Goal: Task Accomplishment & Management: Manage account settings

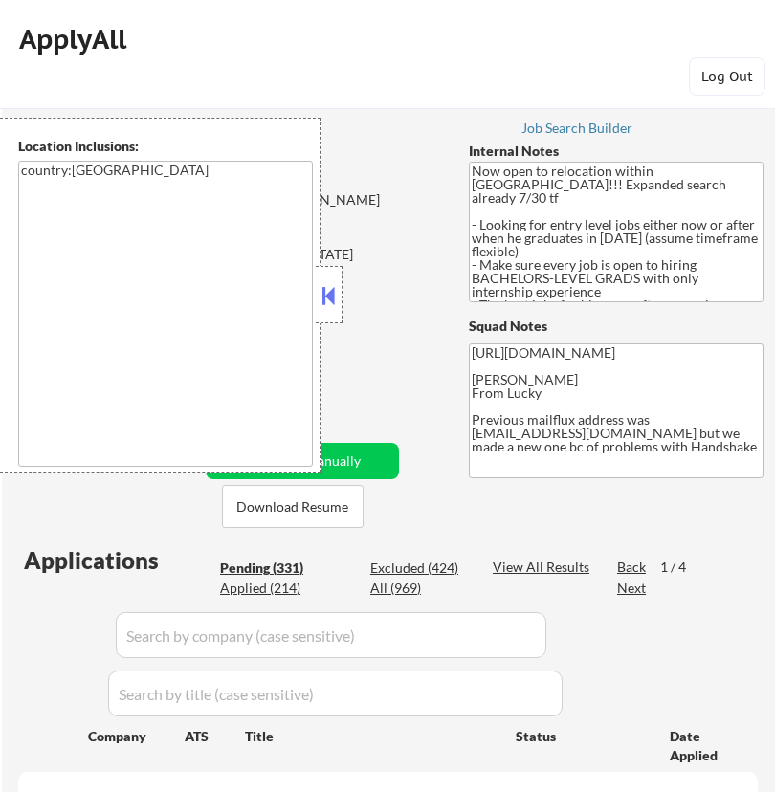
click at [330, 294] on button at bounding box center [329, 295] width 21 height 29
select select ""pending""
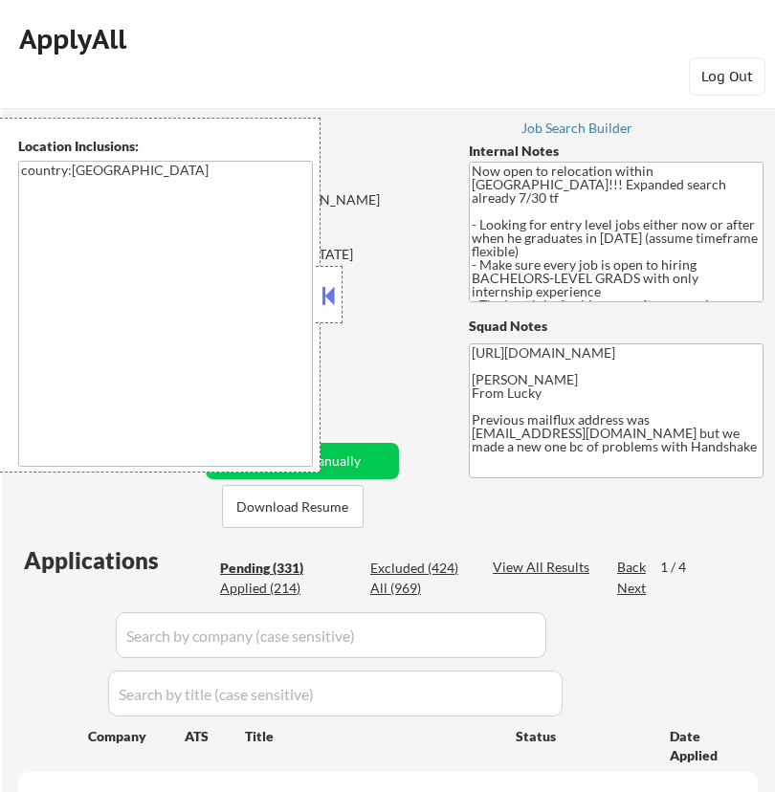
select select ""pending""
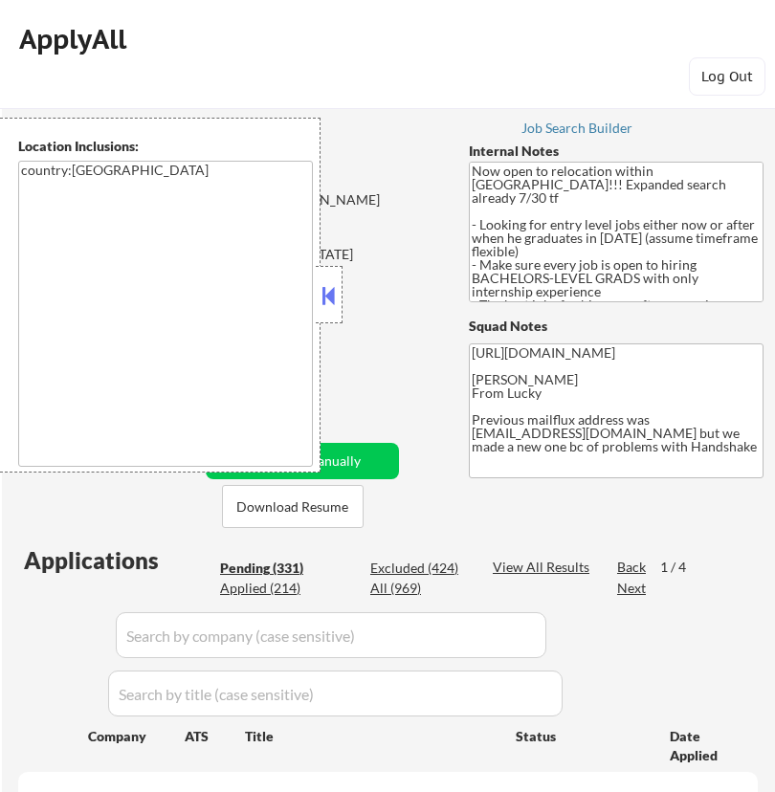
select select ""pending""
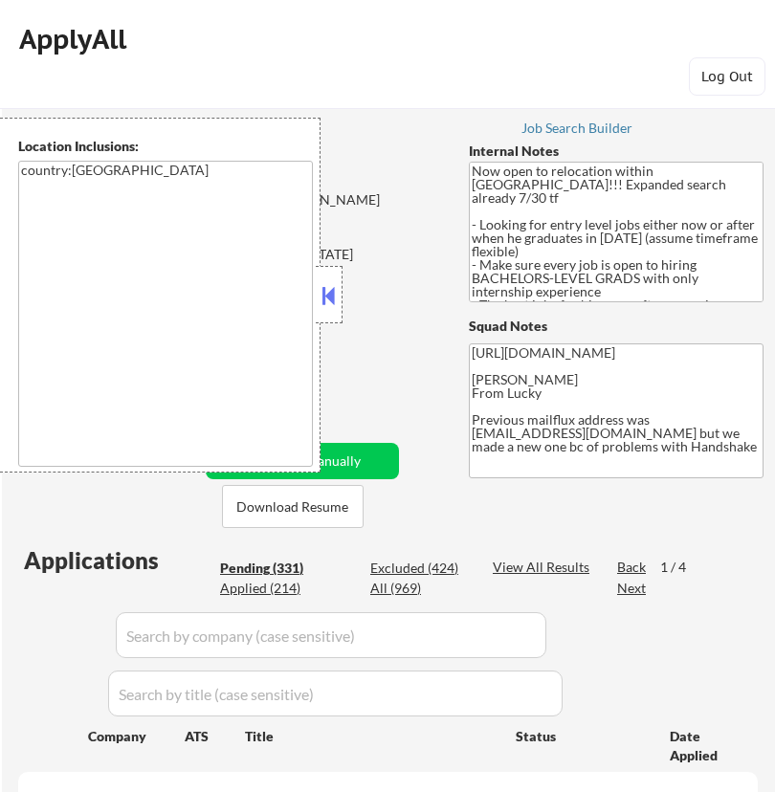
select select ""pending""
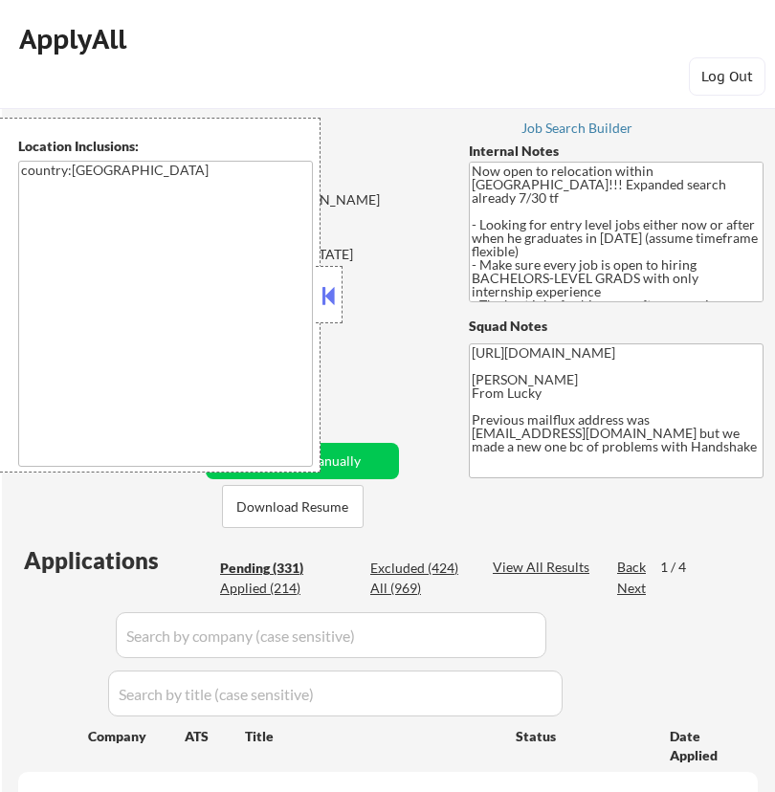
select select ""pending""
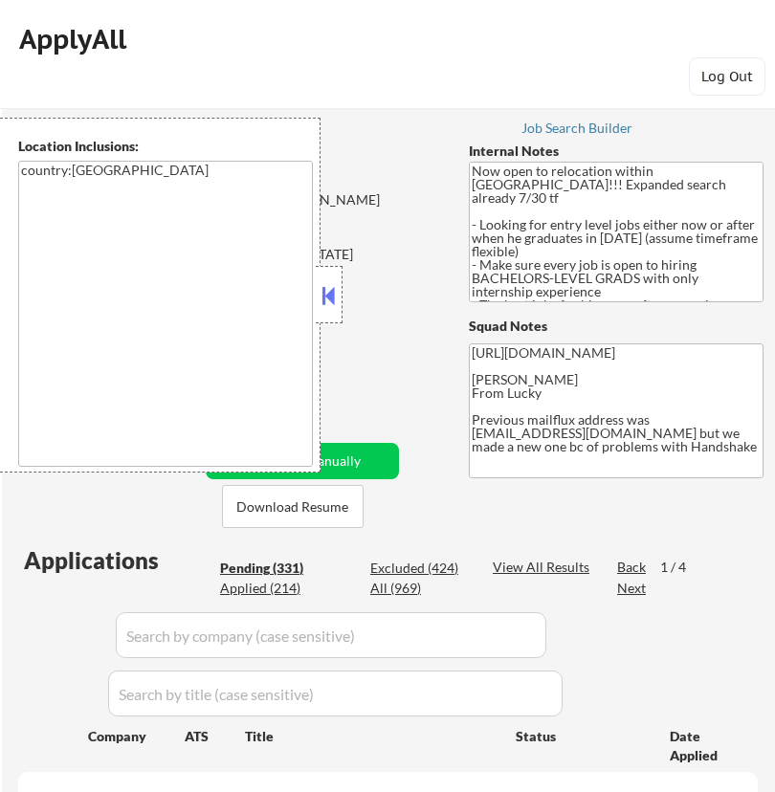
select select ""pending""
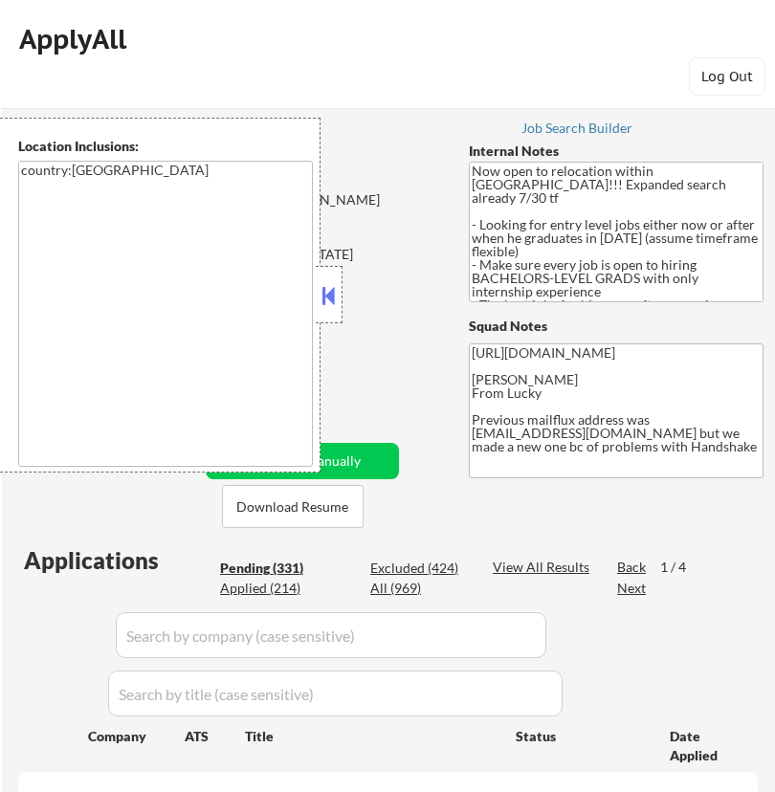
select select ""pending""
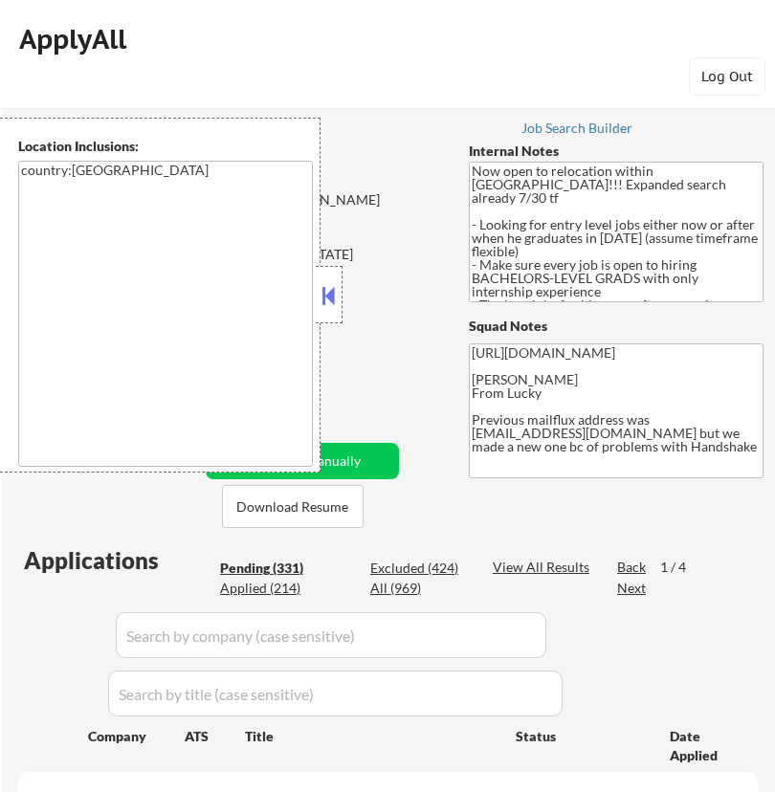
select select ""pending""
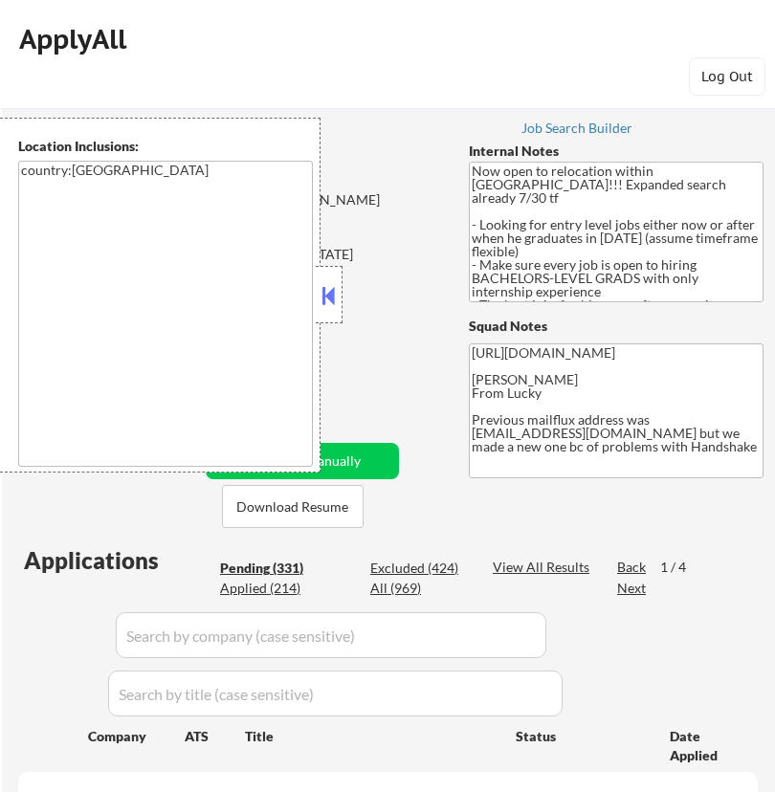
select select ""pending""
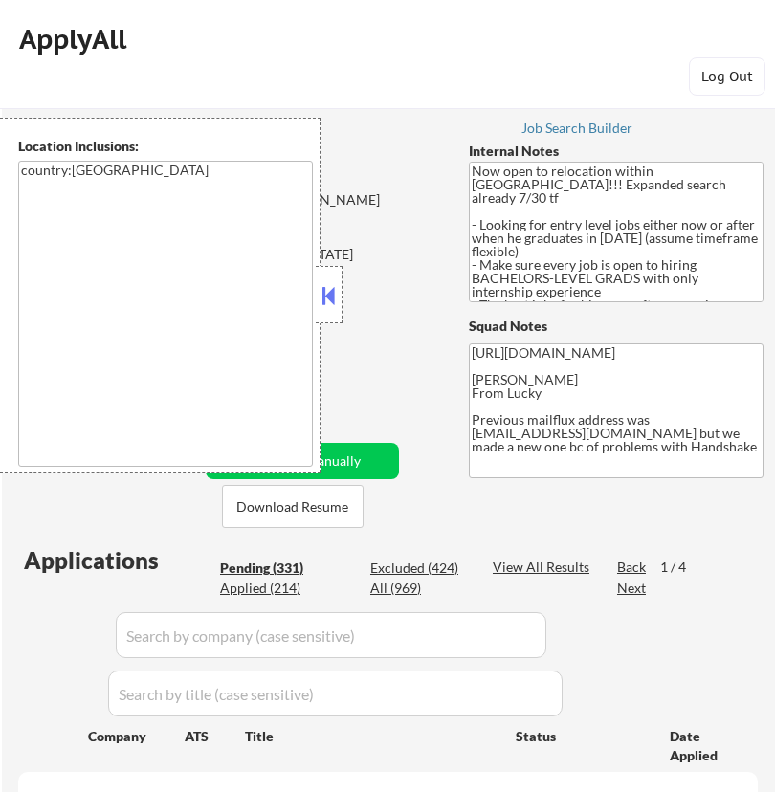
select select ""pending""
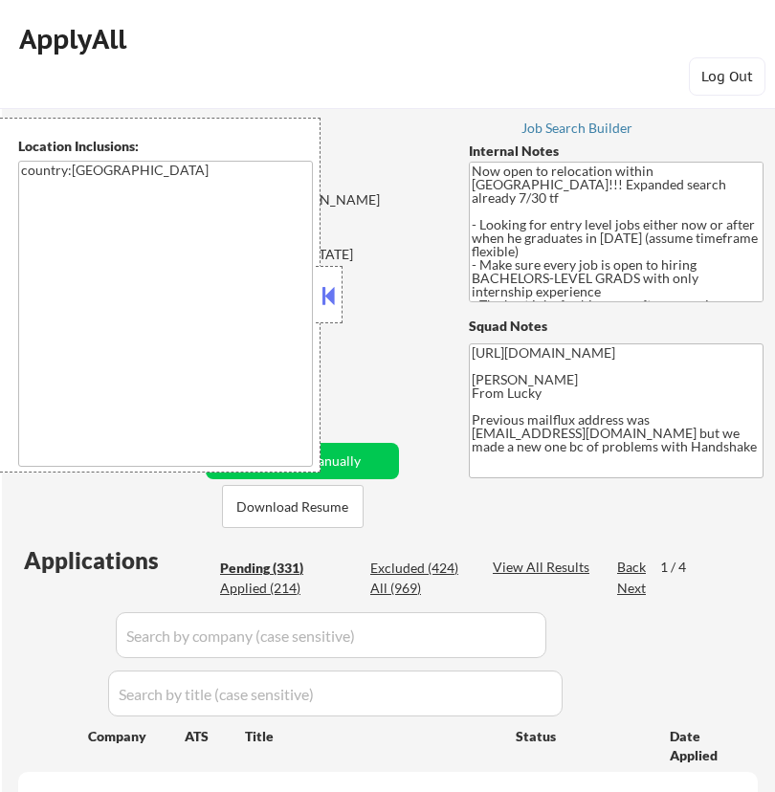
select select ""pending""
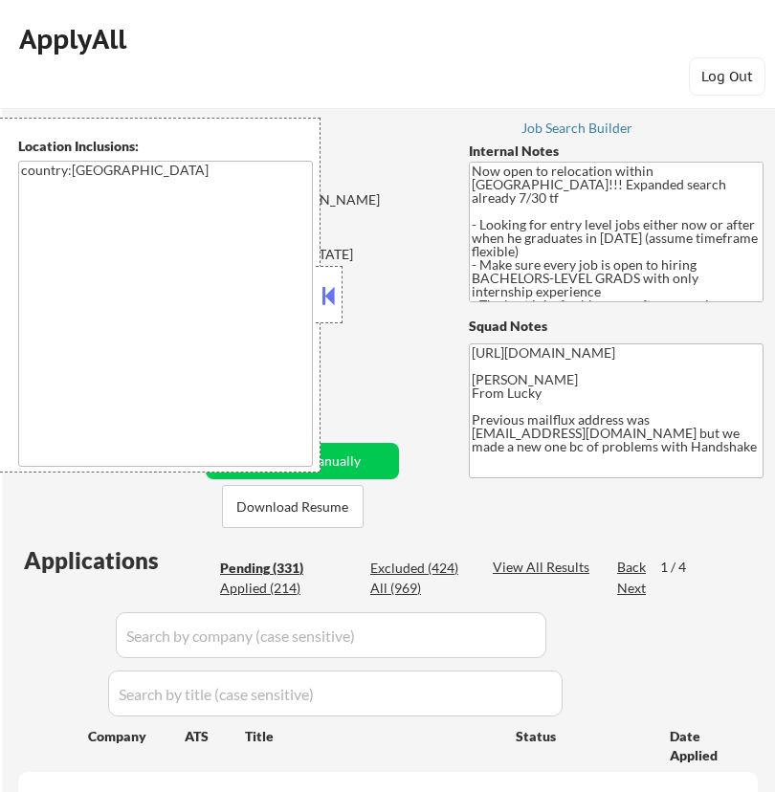
select select ""pending""
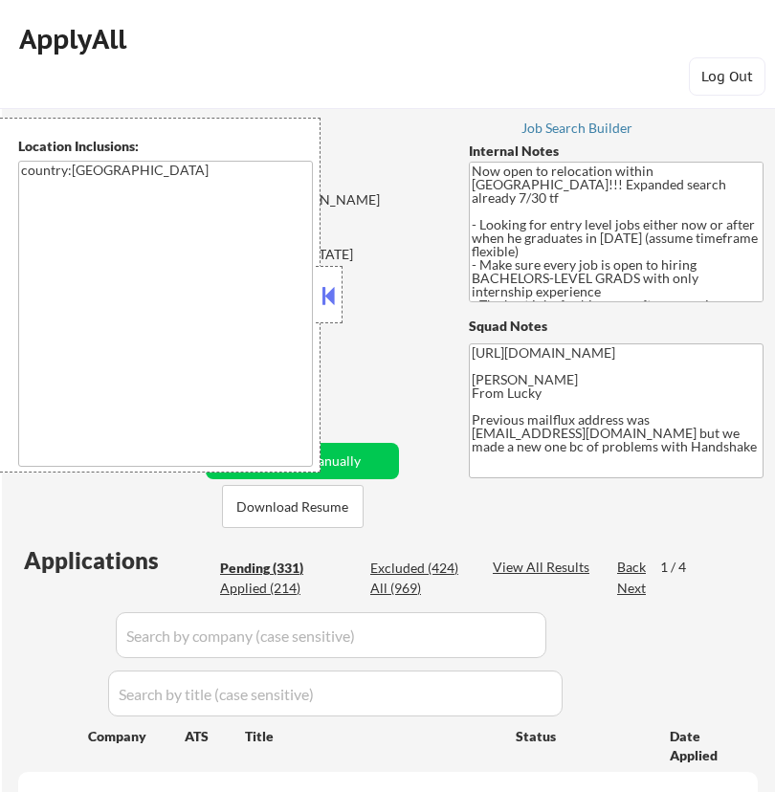
select select ""pending""
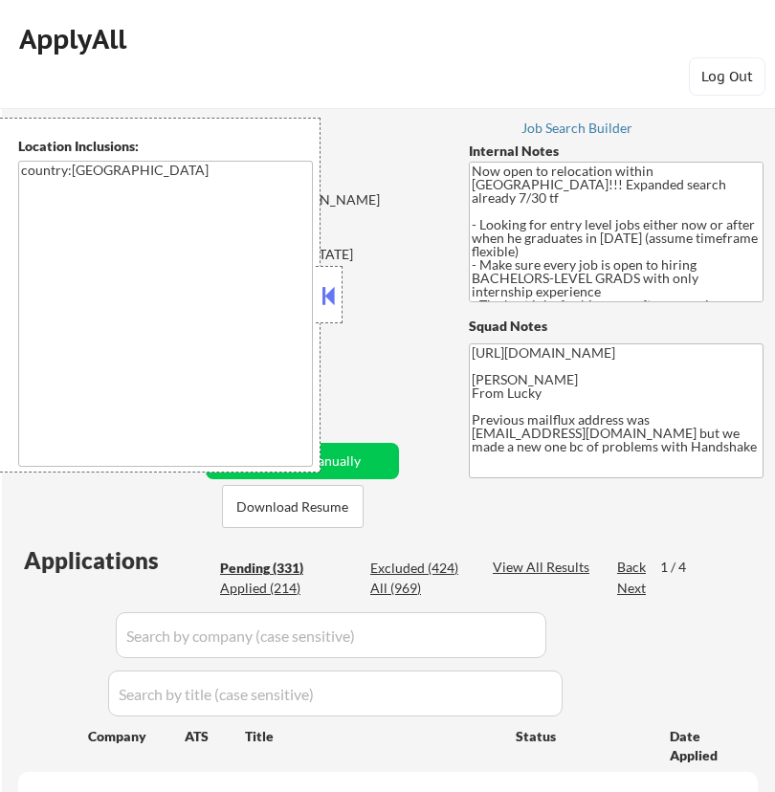
select select ""pending""
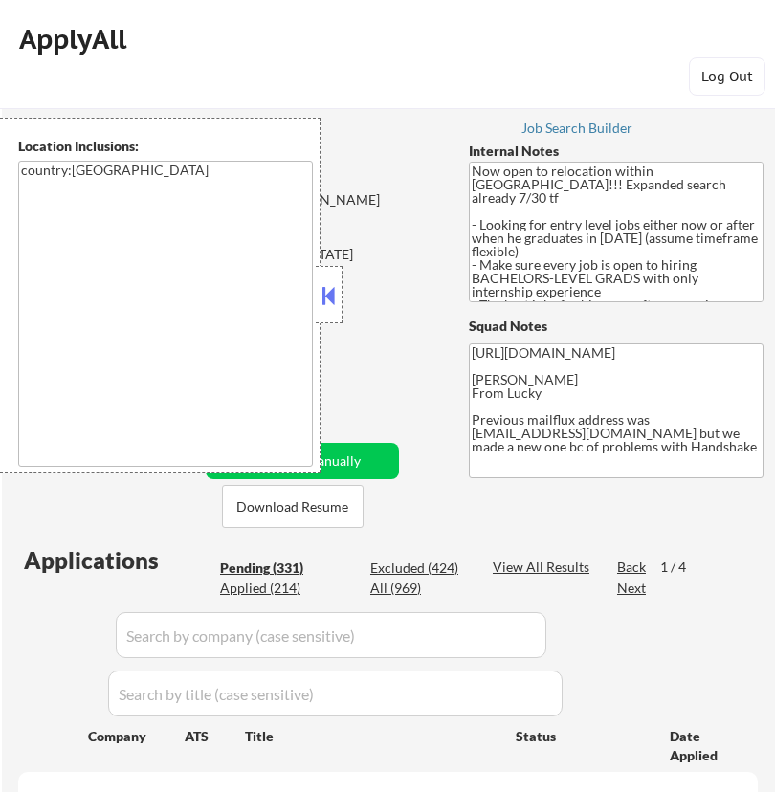
select select ""pending""
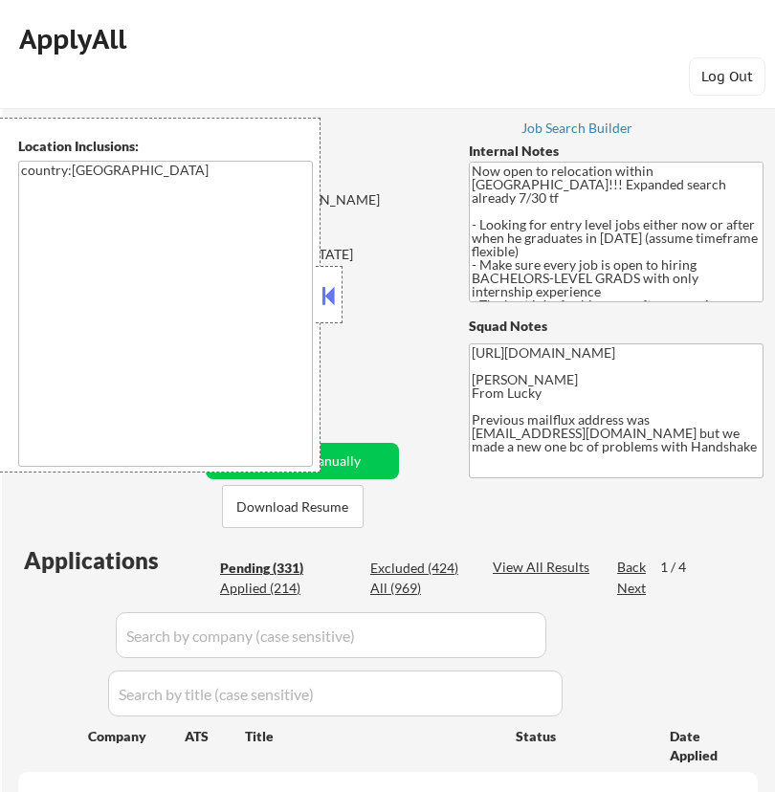
select select ""pending""
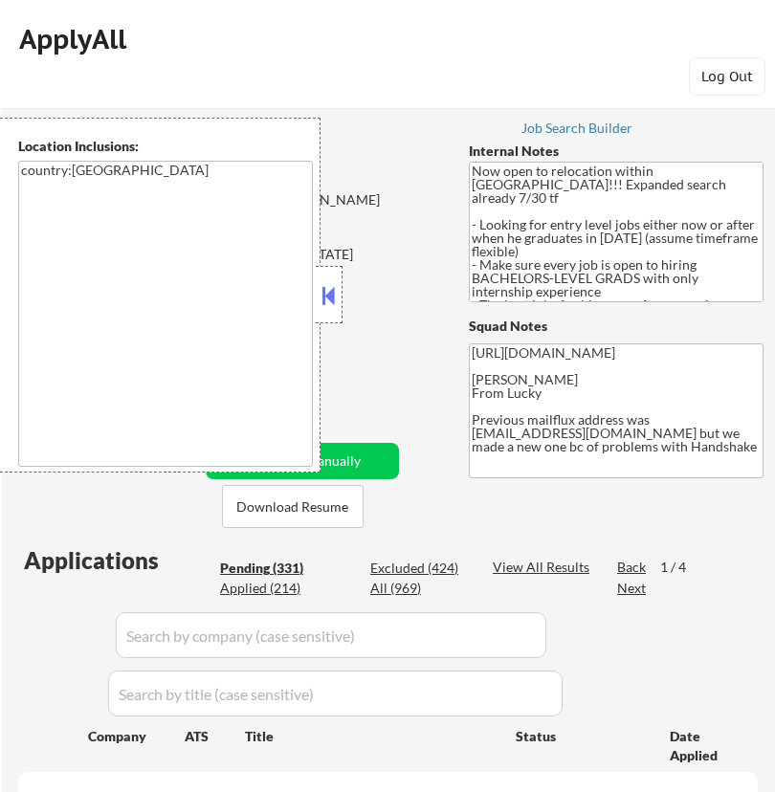
select select ""pending""
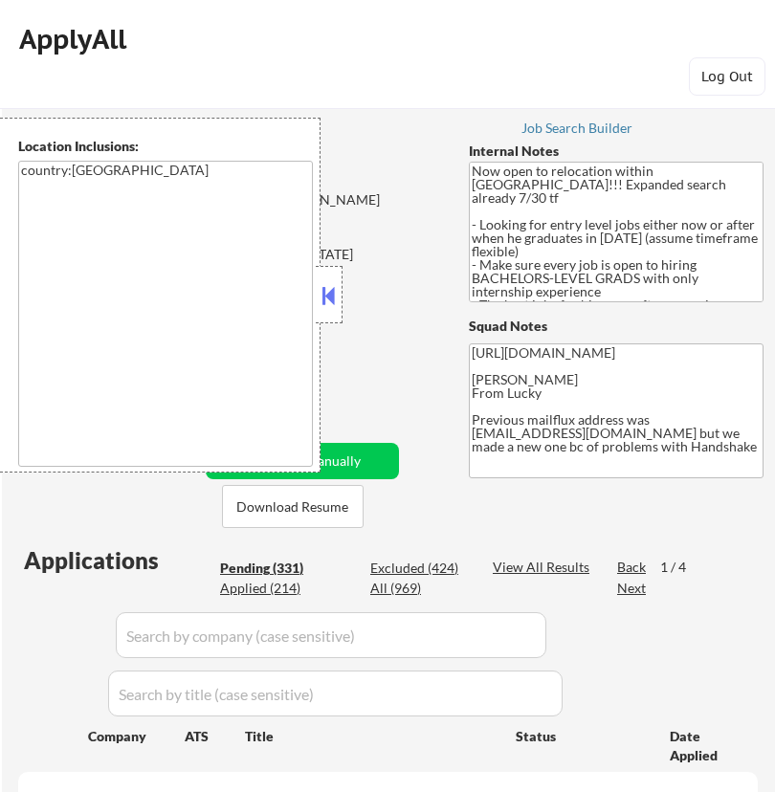
select select ""pending""
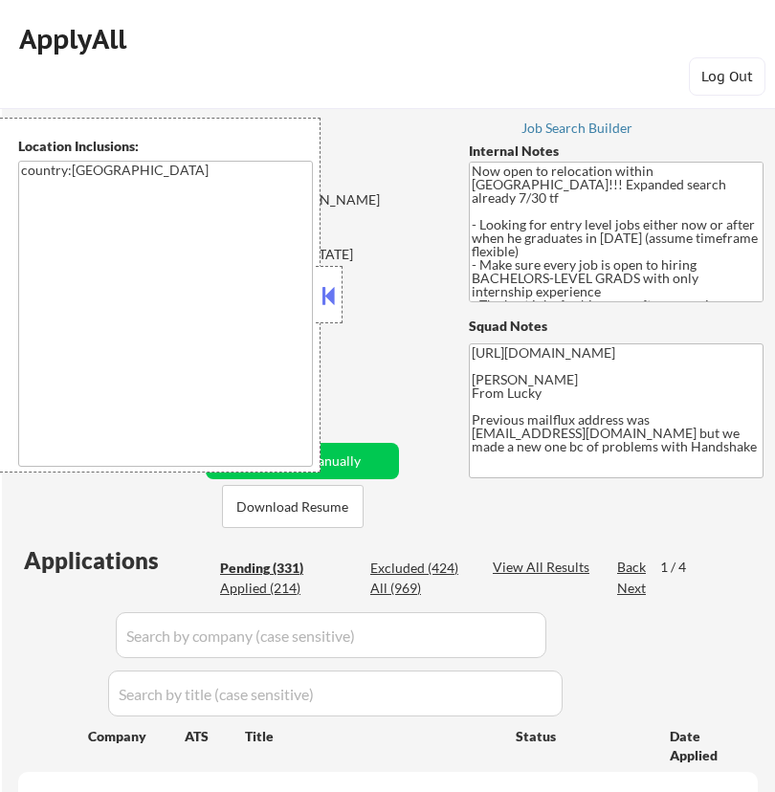
select select ""pending""
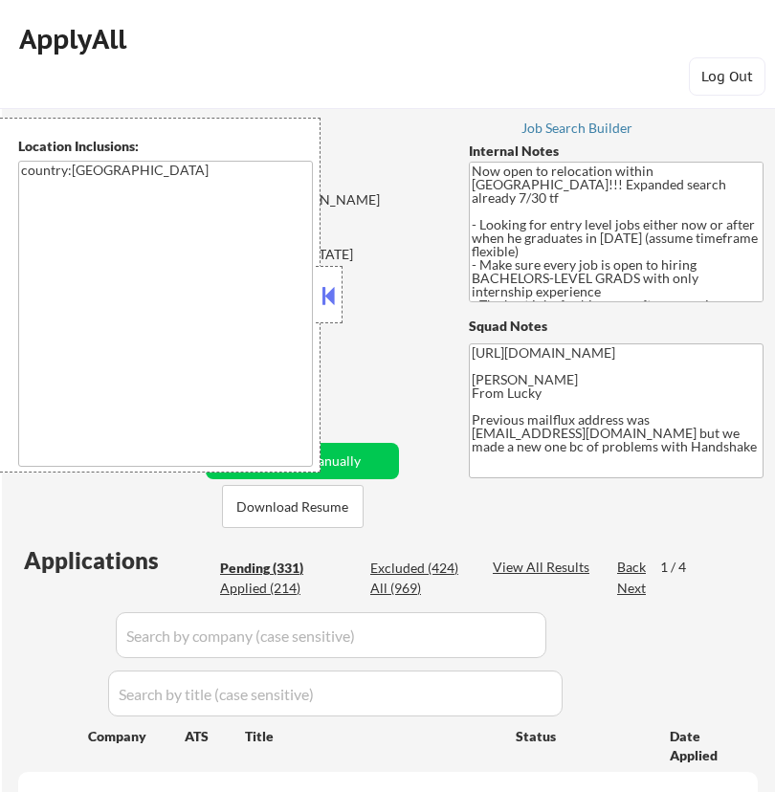
select select ""pending""
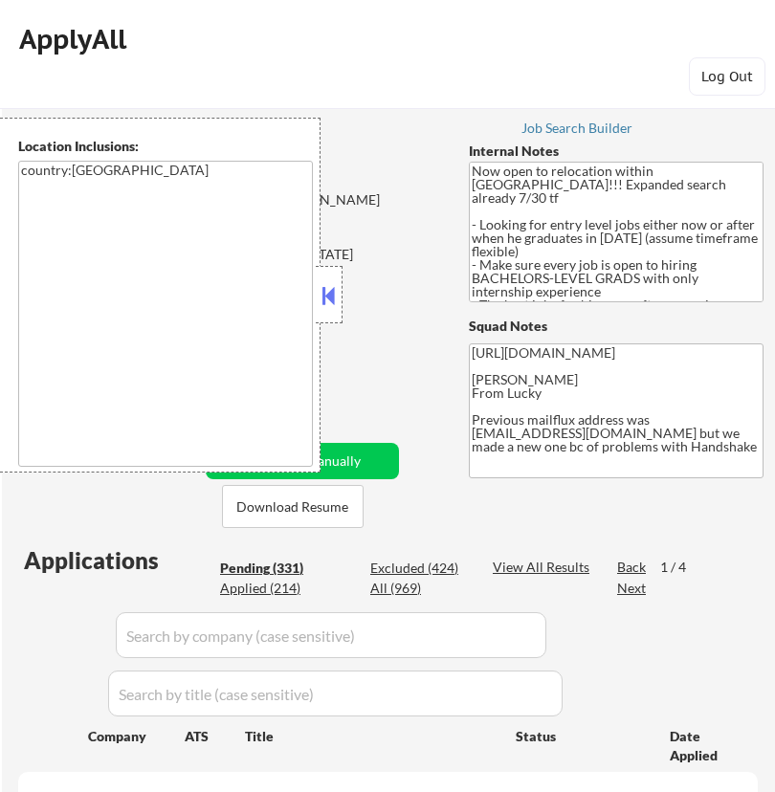
select select ""pending""
click at [325, 285] on button at bounding box center [329, 295] width 21 height 29
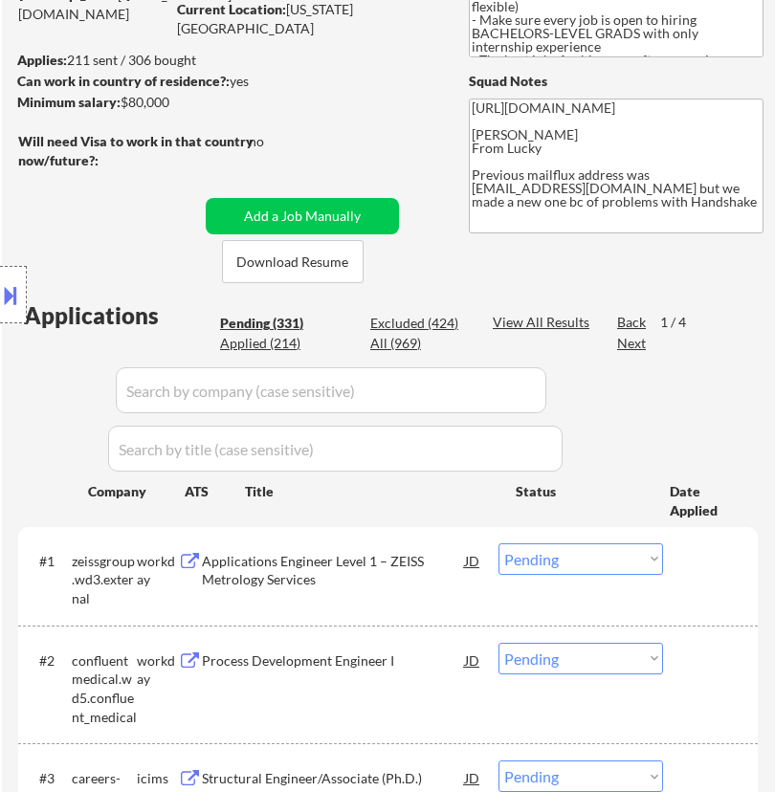
scroll to position [319, 0]
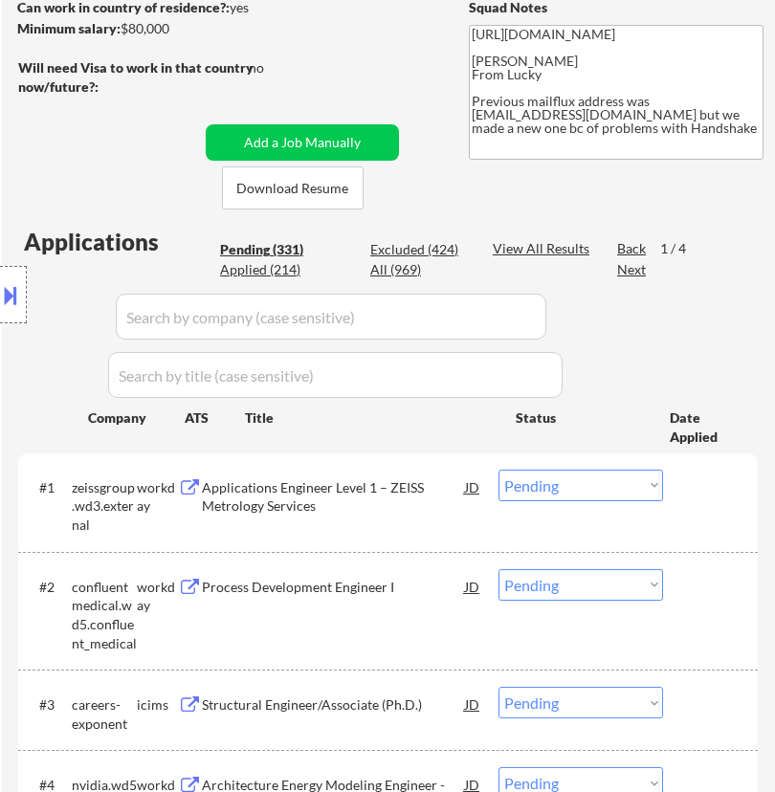
click at [380, 500] on div "Applications Engineer Level 1 – ZEISS Metrology Services" at bounding box center [333, 496] width 263 height 37
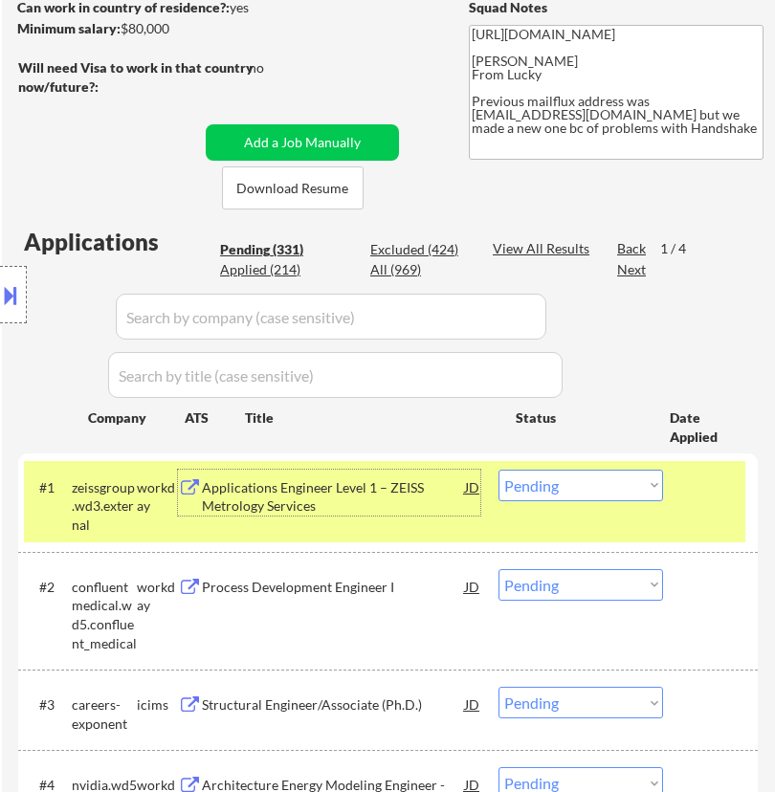
click at [590, 481] on select "Choose an option... Pending Applied Excluded (Questions) Excluded (Expired) Exc…" at bounding box center [581, 486] width 165 height 32
click at [499, 470] on select "Choose an option... Pending Applied Excluded (Questions) Excluded (Expired) Exc…" at bounding box center [581, 486] width 165 height 32
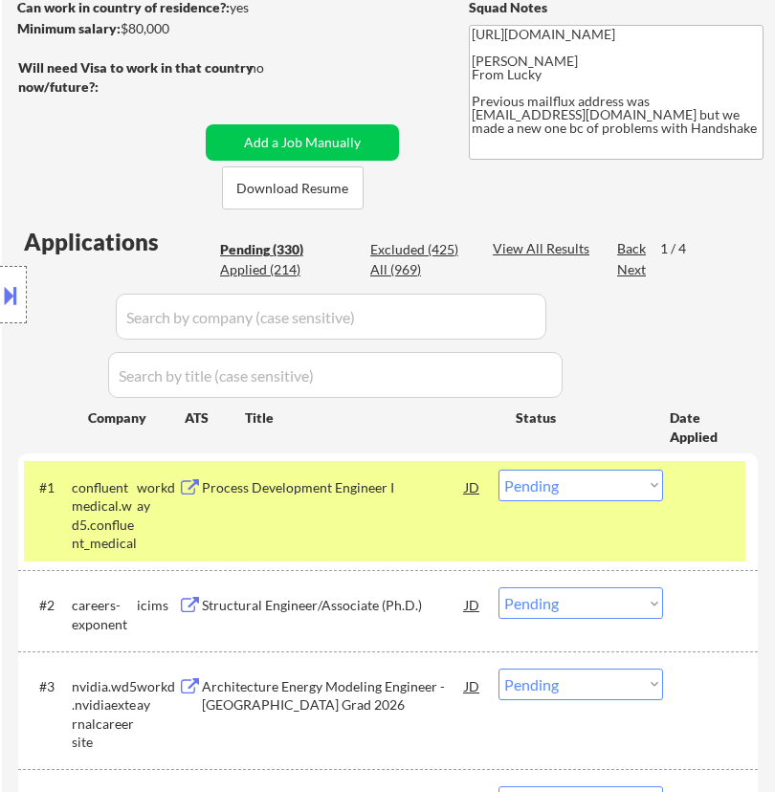
click at [414, 498] on div "Process Development Engineer I" at bounding box center [333, 487] width 263 height 34
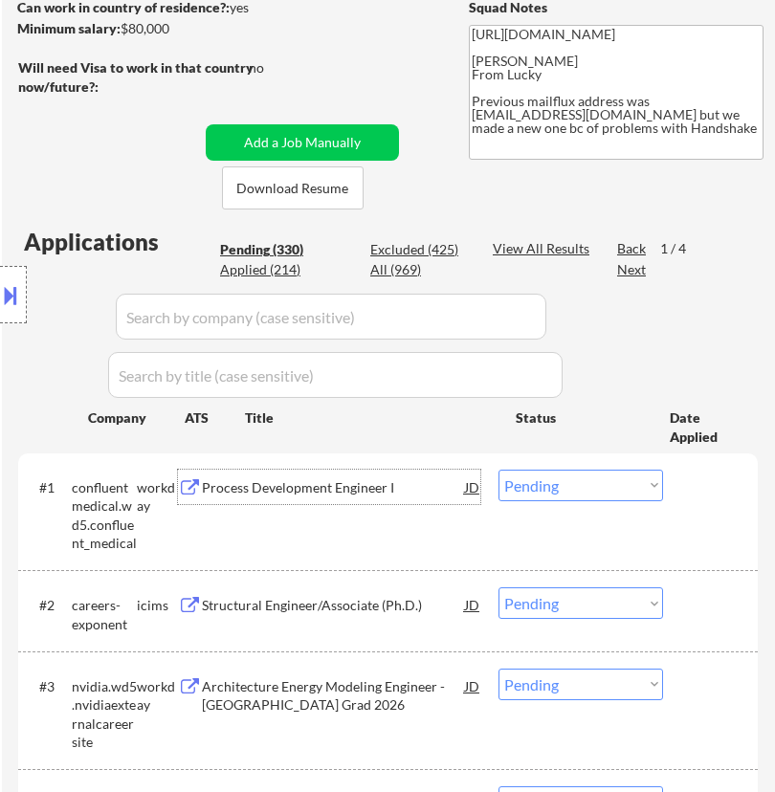
click at [571, 490] on select "Choose an option... Pending Applied Excluded (Questions) Excluded (Expired) Exc…" at bounding box center [581, 486] width 165 height 32
click at [499, 470] on select "Choose an option... Pending Applied Excluded (Questions) Excluded (Expired) Exc…" at bounding box center [581, 486] width 165 height 32
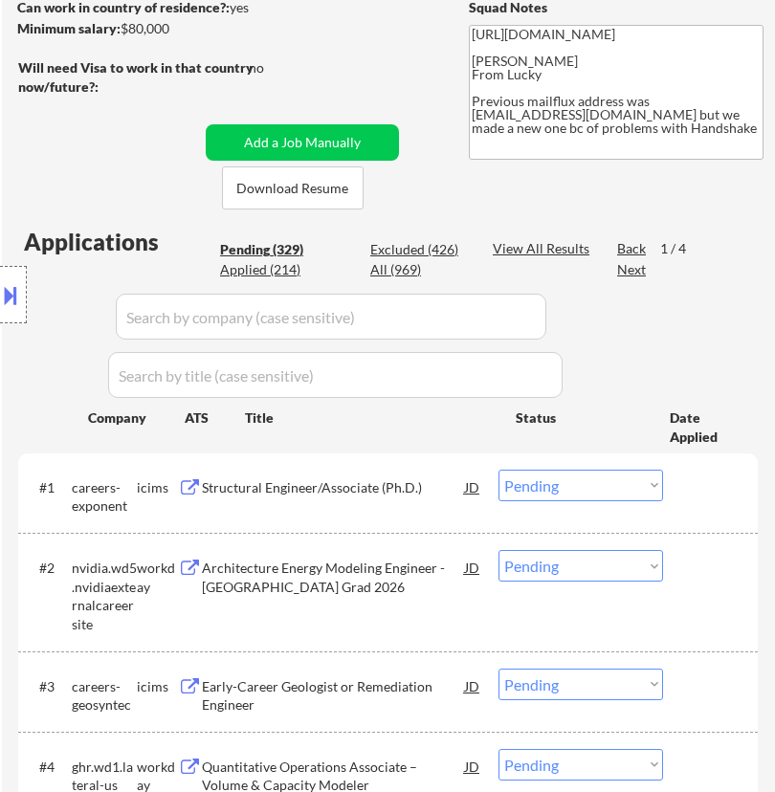
click at [392, 498] on div "Structural Engineer/Associate (Ph.D.)" at bounding box center [333, 487] width 263 height 34
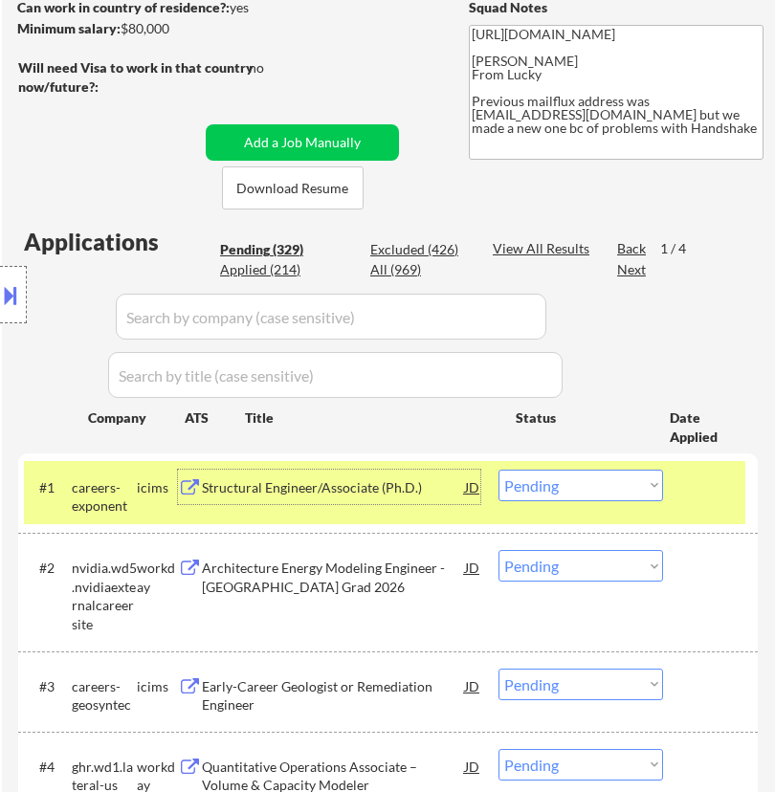
click at [593, 483] on select "Choose an option... Pending Applied Excluded (Questions) Excluded (Expired) Exc…" at bounding box center [581, 486] width 165 height 32
click at [499, 470] on select "Choose an option... Pending Applied Excluded (Questions) Excluded (Expired) Exc…" at bounding box center [581, 486] width 165 height 32
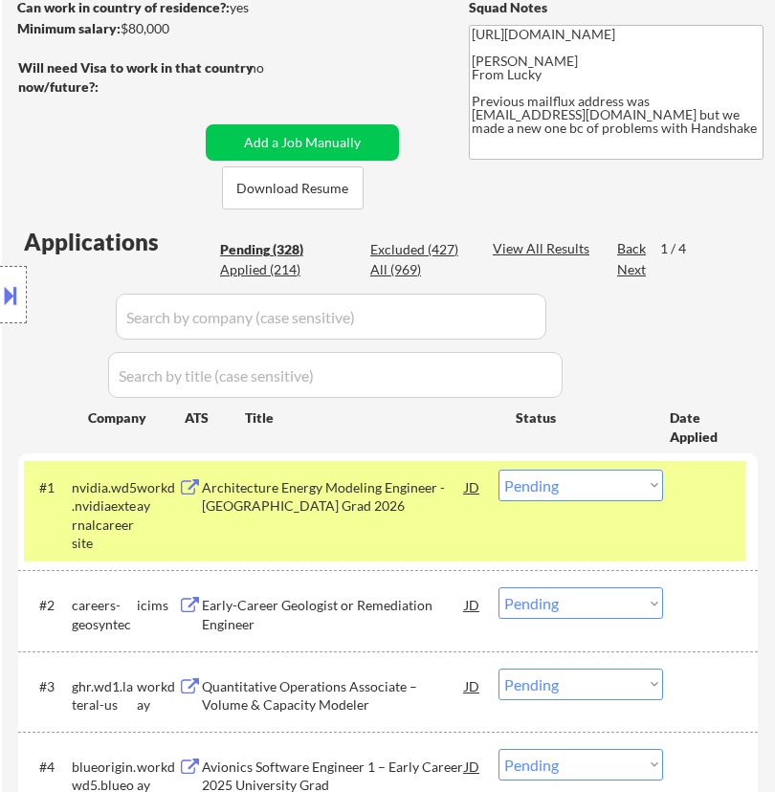
click at [366, 490] on div "Architecture Energy Modeling Engineer - [GEOGRAPHIC_DATA] Grad 2026" at bounding box center [333, 496] width 263 height 37
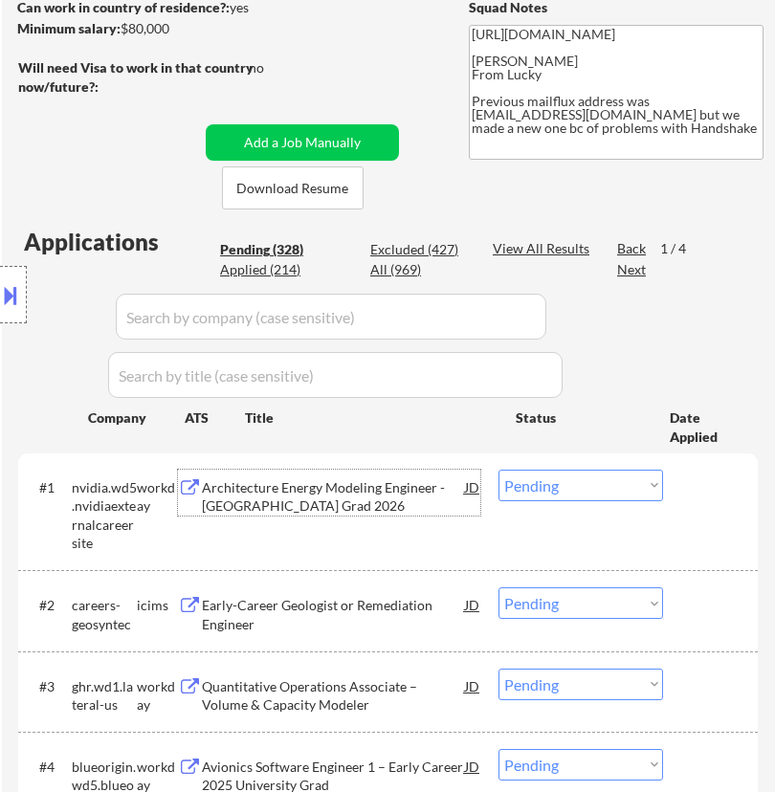
click at [587, 476] on select "Choose an option... Pending Applied Excluded (Questions) Excluded (Expired) Exc…" at bounding box center [581, 486] width 165 height 32
click at [499, 470] on select "Choose an option... Pending Applied Excluded (Questions) Excluded (Expired) Exc…" at bounding box center [581, 486] width 165 height 32
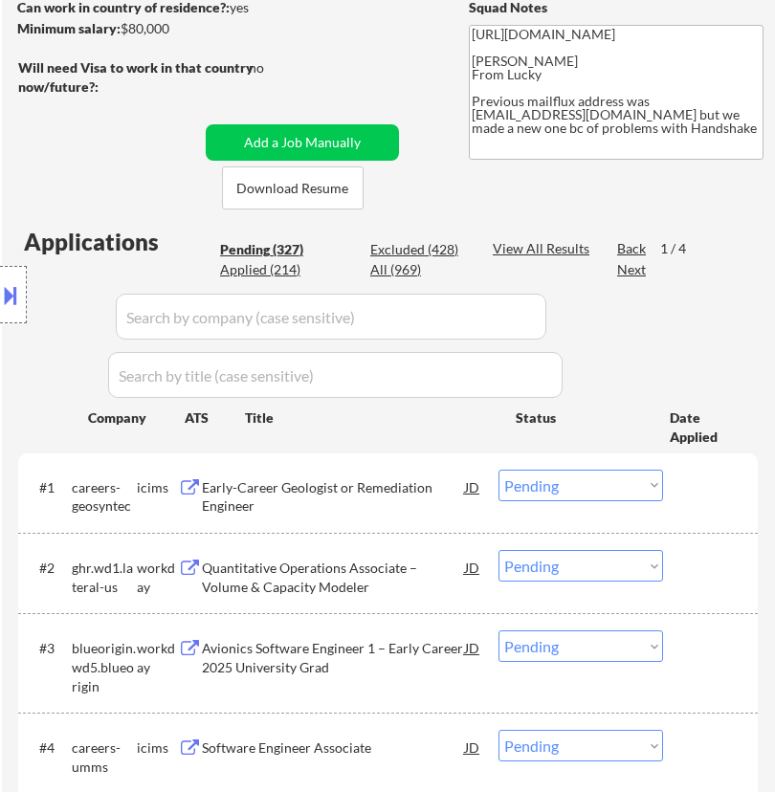
click at [428, 497] on div "Early-Career Geologist or Remediation Engineer" at bounding box center [333, 496] width 263 height 37
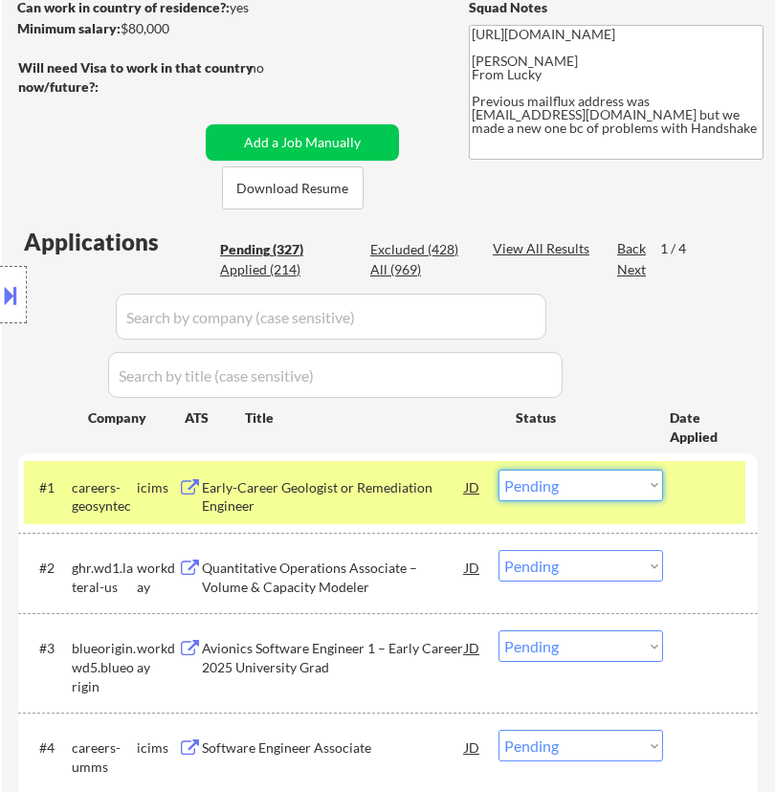
click at [633, 476] on select "Choose an option... Pending Applied Excluded (Questions) Excluded (Expired) Exc…" at bounding box center [581, 486] width 165 height 32
click at [499, 470] on select "Choose an option... Pending Applied Excluded (Questions) Excluded (Expired) Exc…" at bounding box center [581, 486] width 165 height 32
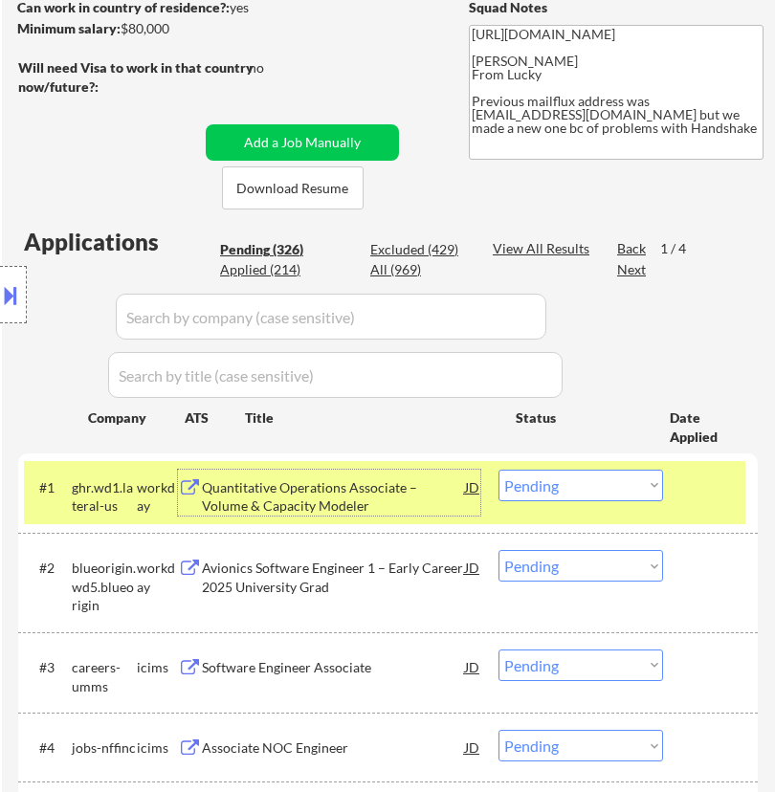
click at [415, 499] on div "Quantitative Operations Associate – Volume & Capacity Modeler" at bounding box center [333, 496] width 263 height 37
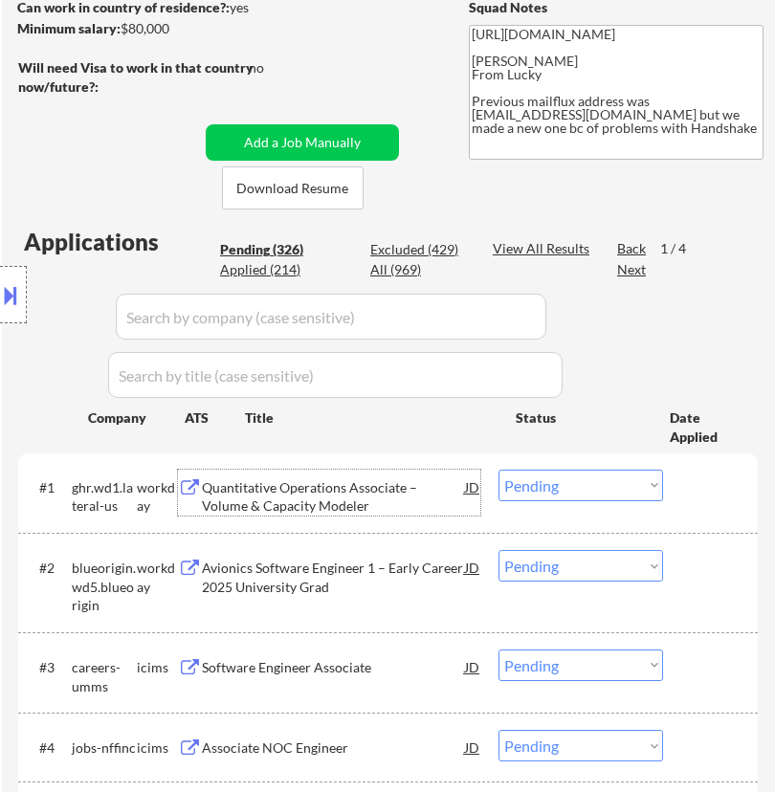
click at [532, 494] on select "Choose an option... Pending Applied Excluded (Questions) Excluded (Expired) Exc…" at bounding box center [581, 486] width 165 height 32
click at [499, 470] on select "Choose an option... Pending Applied Excluded (Questions) Excluded (Expired) Exc…" at bounding box center [581, 486] width 165 height 32
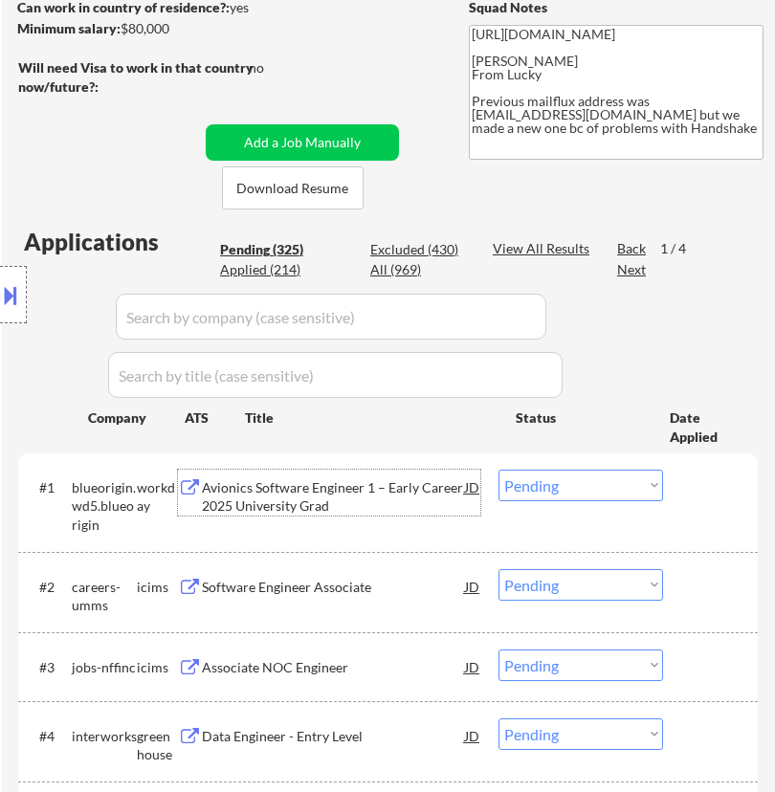
click at [361, 488] on div "Avionics Software Engineer 1 – Early Career 2025 University Grad" at bounding box center [333, 496] width 263 height 37
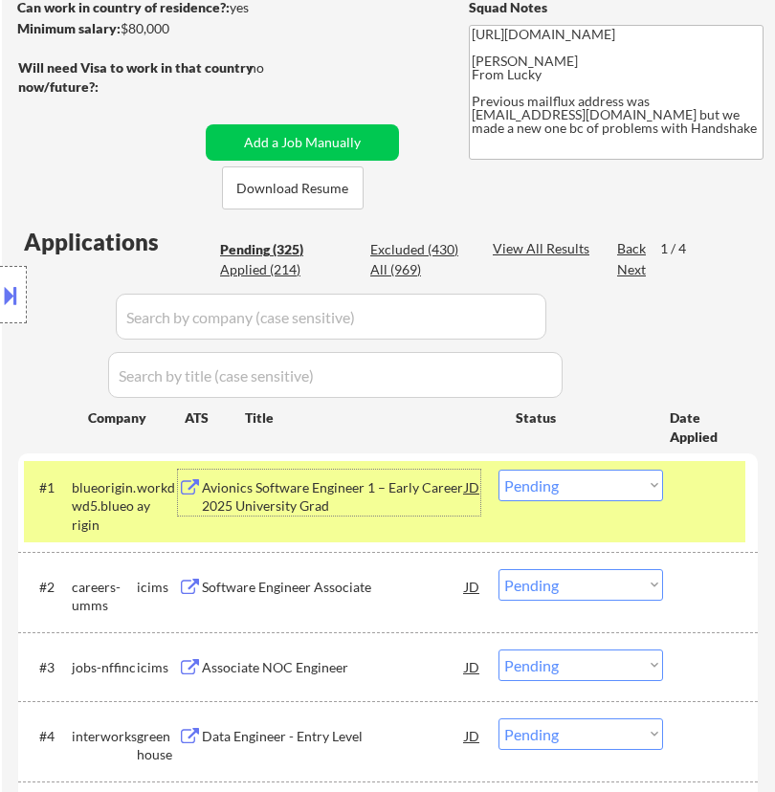
click at [588, 491] on select "Choose an option... Pending Applied Excluded (Questions) Excluded (Expired) Exc…" at bounding box center [581, 486] width 165 height 32
click at [499, 470] on select "Choose an option... Pending Applied Excluded (Questions) Excluded (Expired) Exc…" at bounding box center [581, 486] width 165 height 32
select select ""pending""
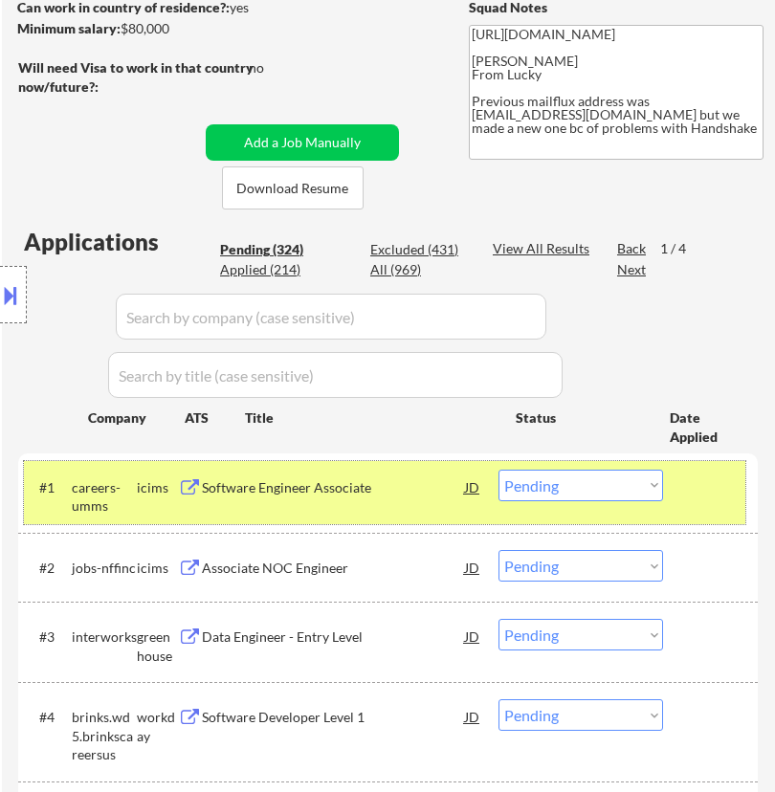
click at [395, 504] on div "#1 careers-umms icims Software Engineer Associate JD Choose an option... Pendin…" at bounding box center [384, 492] width 721 height 63
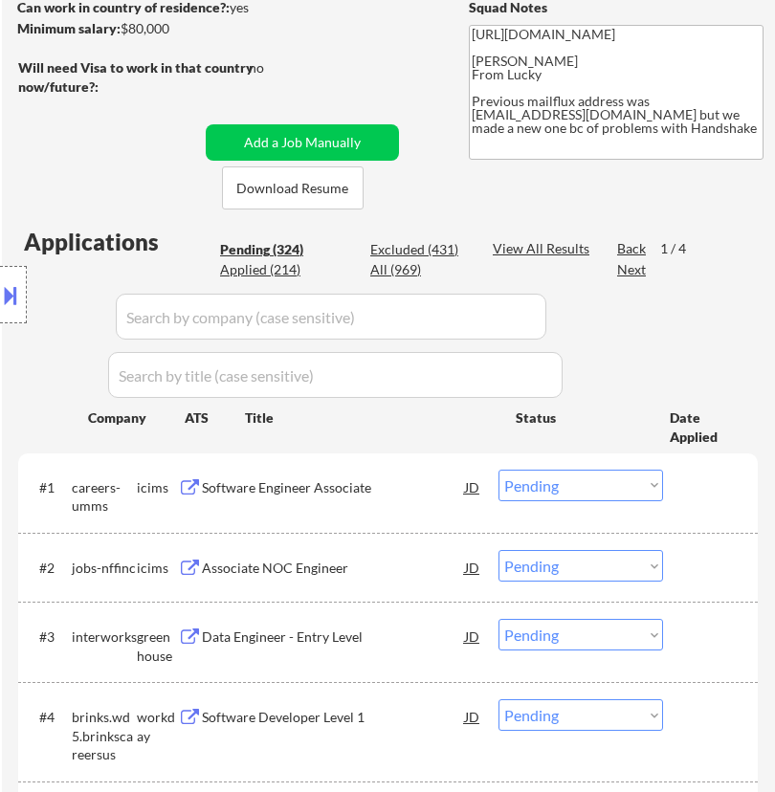
click at [397, 492] on div "Software Engineer Associate" at bounding box center [333, 487] width 263 height 19
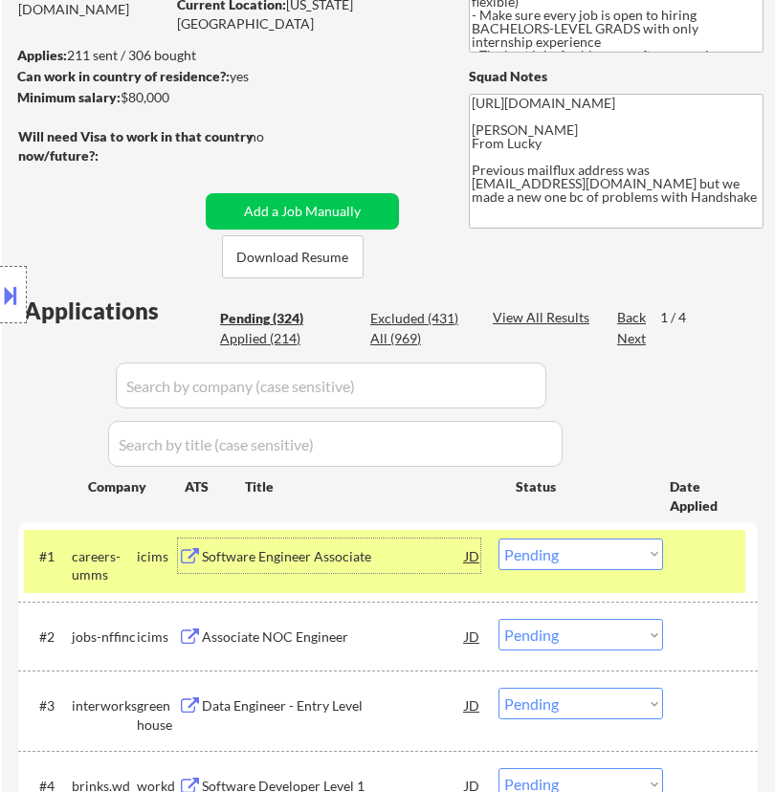
scroll to position [212, 0]
